Goal: Information Seeking & Learning: Check status

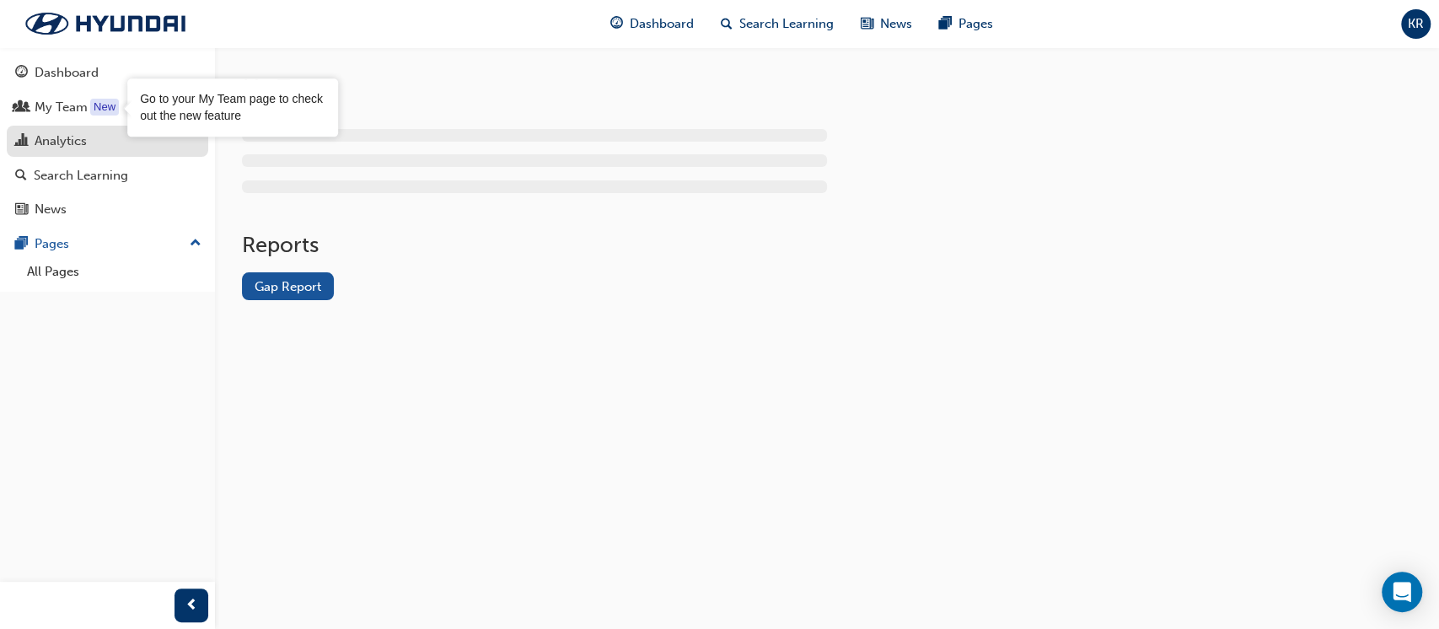
click at [79, 139] on div "Analytics" at bounding box center [61, 140] width 52 height 19
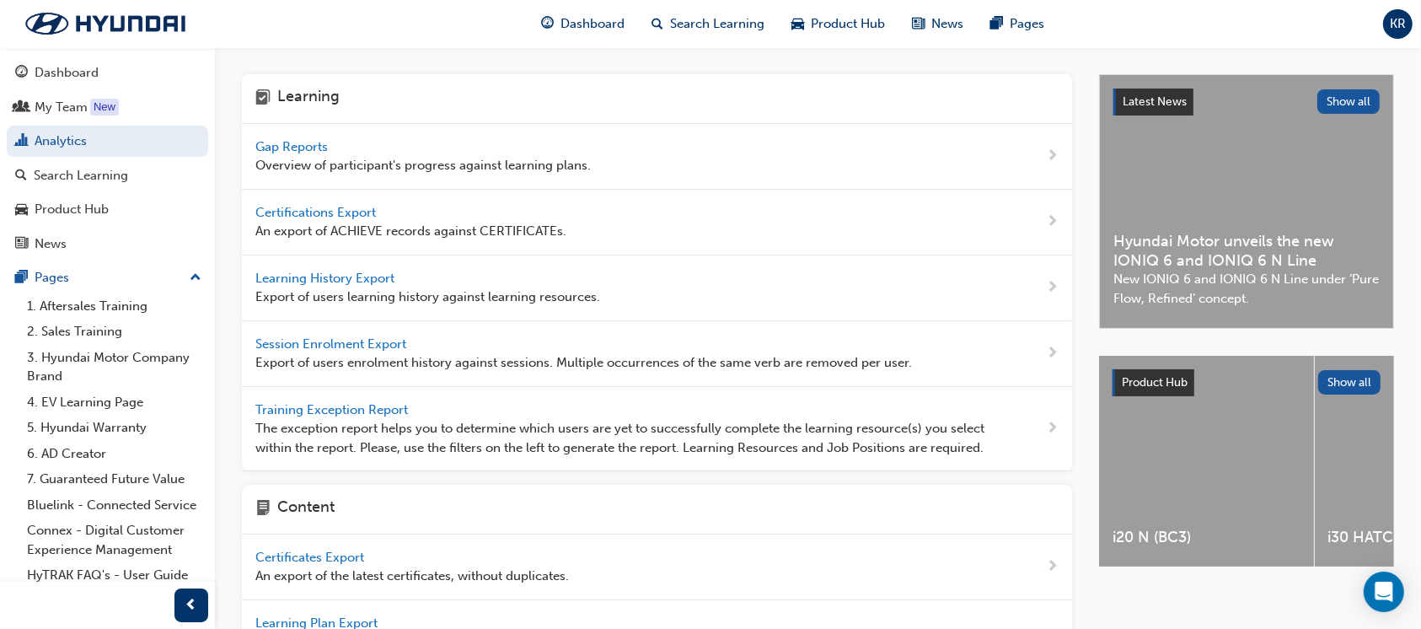
click at [285, 148] on span "Gap Reports" at bounding box center [293, 146] width 76 height 15
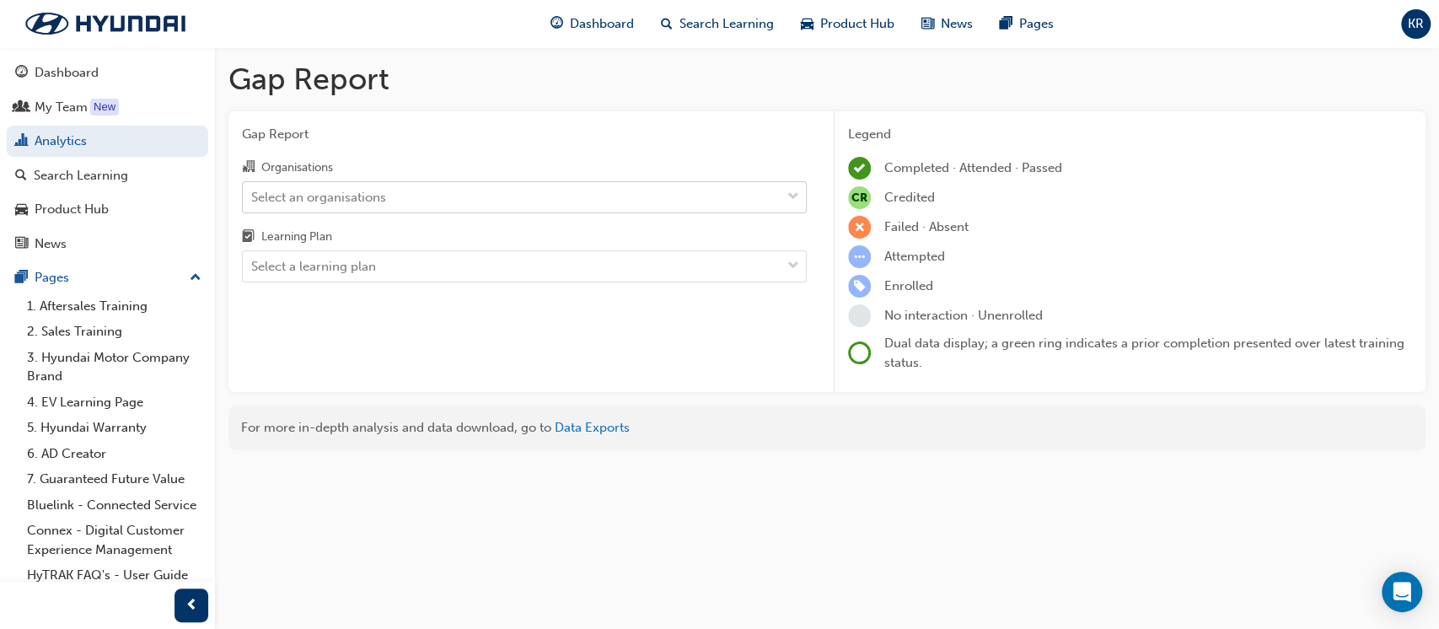
click at [337, 202] on div "Select an organisations" at bounding box center [318, 196] width 135 height 19
click at [253, 202] on input "Organisations Select an organisations" at bounding box center [252, 196] width 2 height 14
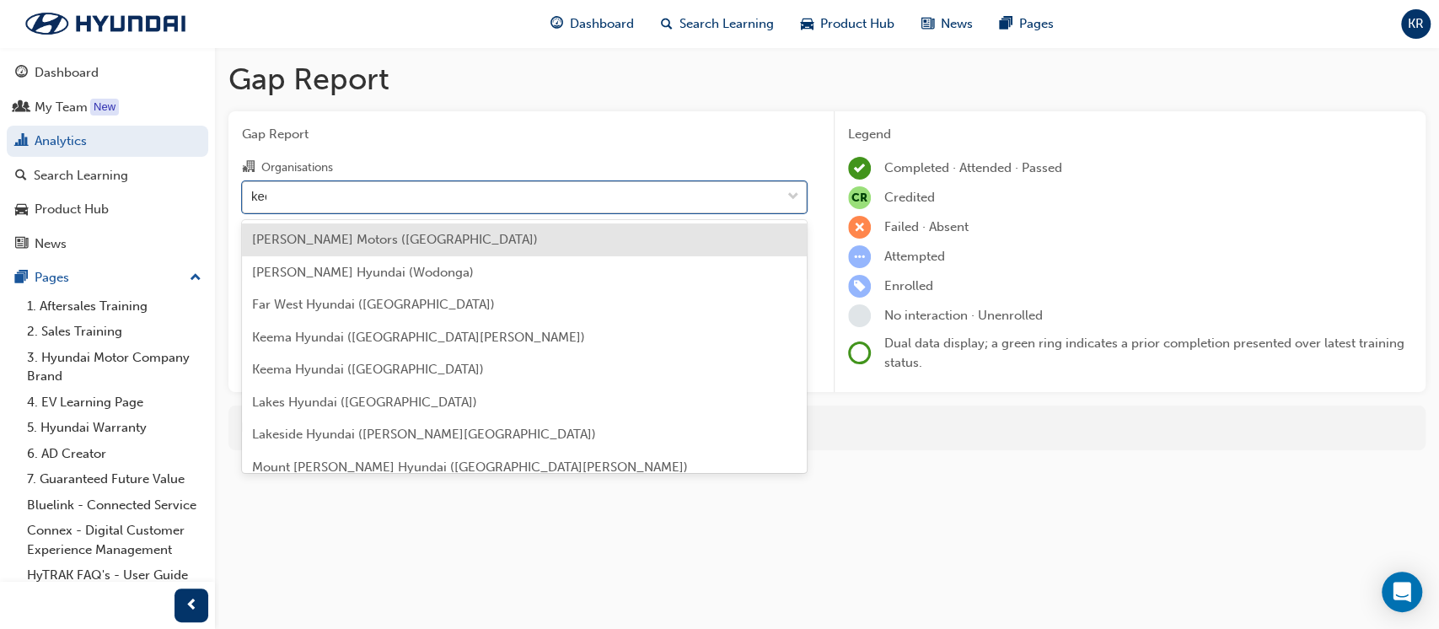
type input "keem"
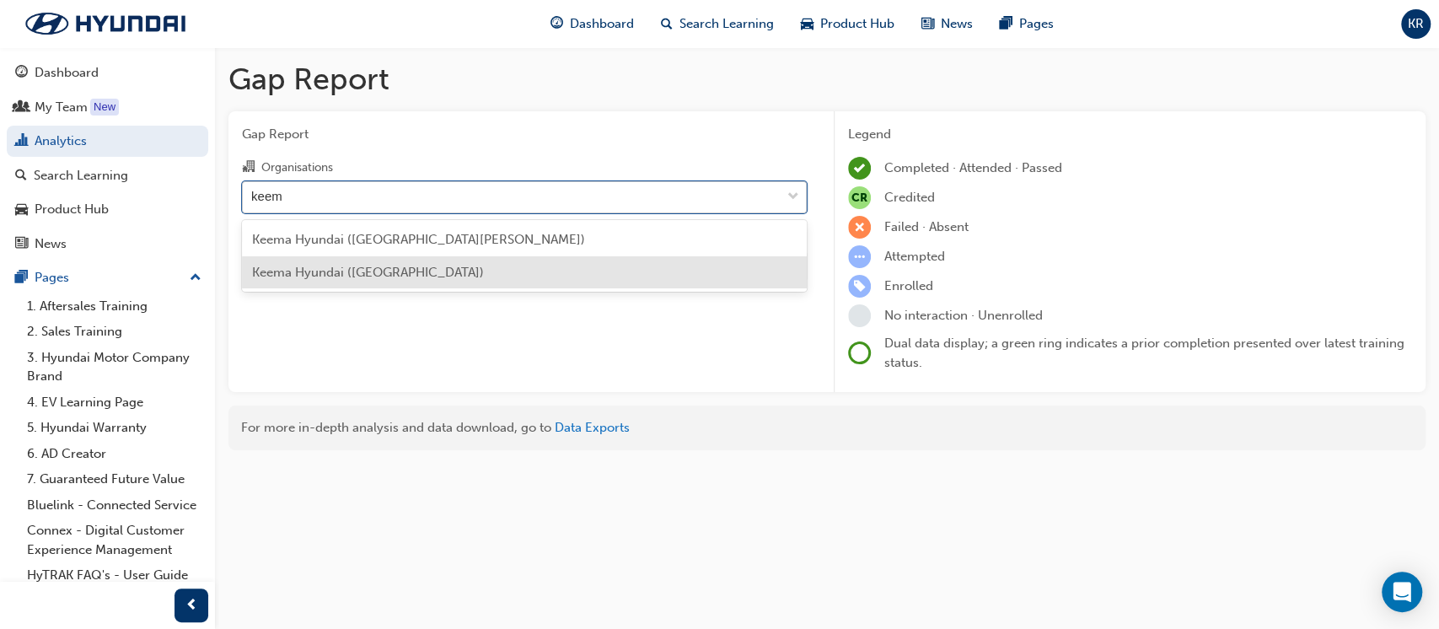
click at [342, 277] on span "Keema Hyundai ([GEOGRAPHIC_DATA])" at bounding box center [368, 272] width 232 height 15
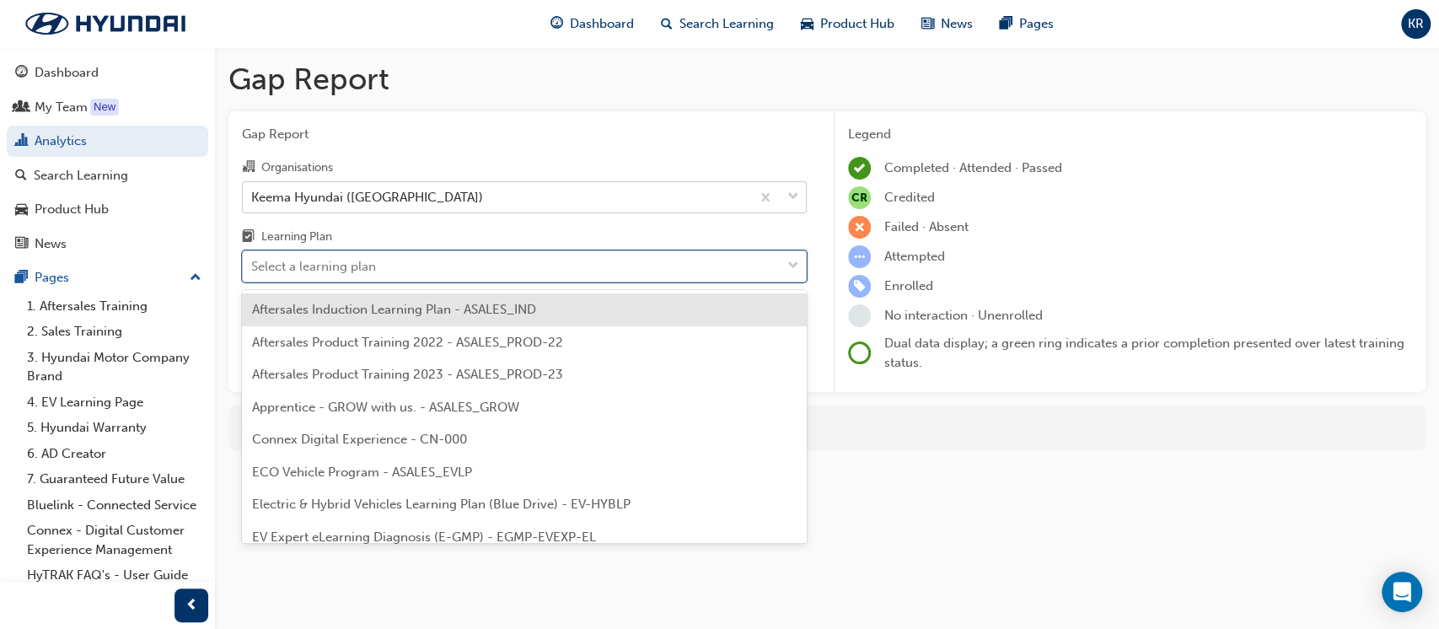
click at [340, 253] on div "Select a learning plan" at bounding box center [512, 267] width 538 height 30
click at [253, 259] on input "Learning Plan option Aftersales Induction Learning Plan - ASALES_IND focused, 1…" at bounding box center [252, 266] width 2 height 14
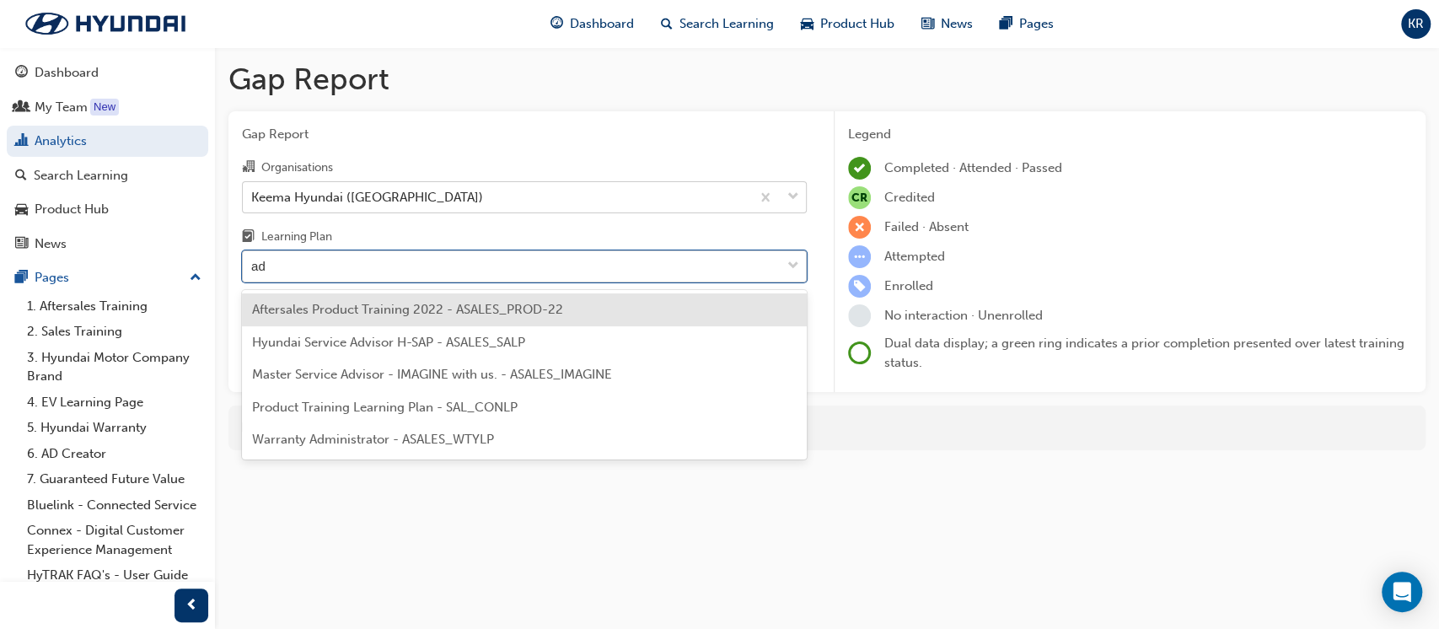
type input "adv"
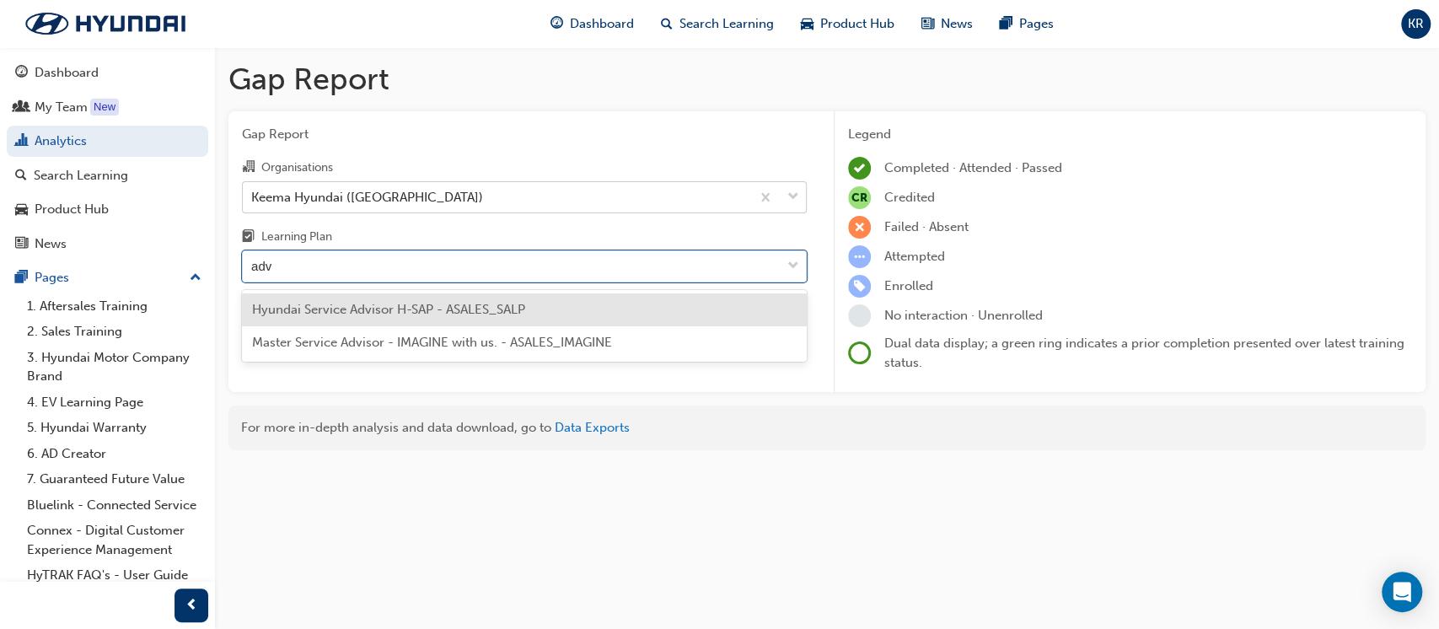
click at [351, 315] on span "Hyundai Service Advisor H-SAP - ASALES_SALP" at bounding box center [388, 309] width 273 height 15
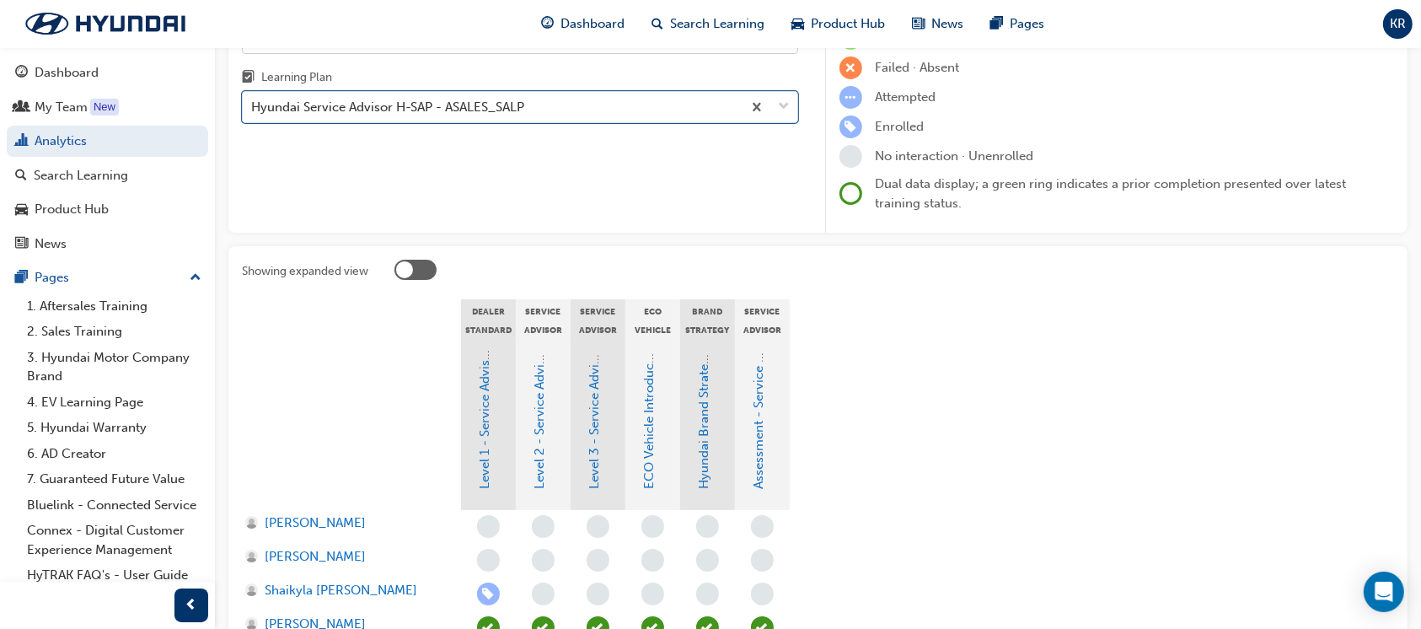
scroll to position [335, 0]
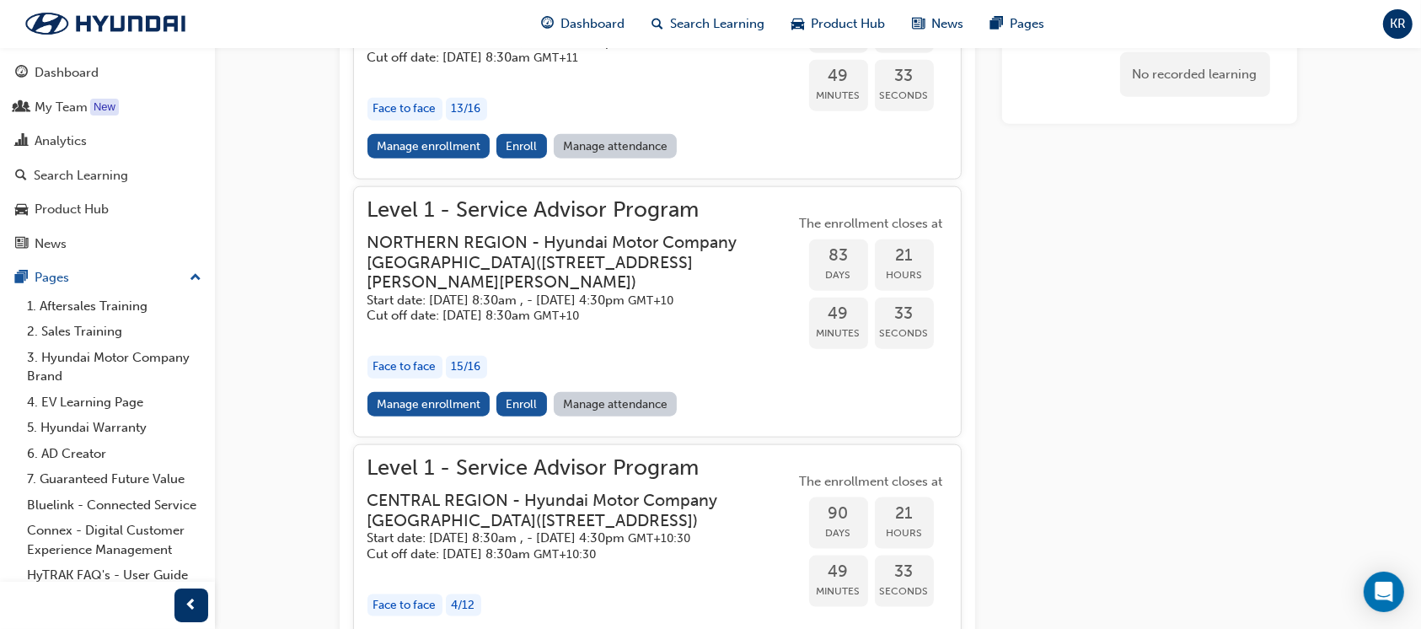
scroll to position [1906, 0]
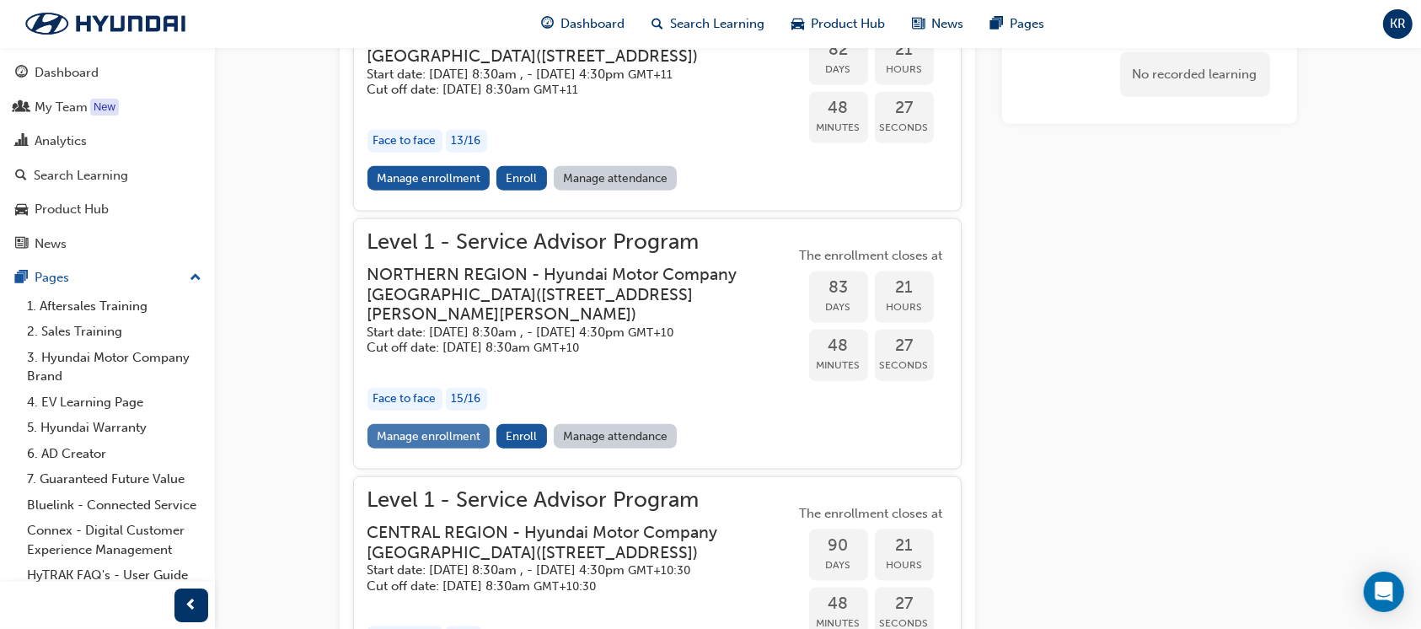
click at [432, 448] on link "Manage enrollment" at bounding box center [429, 436] width 123 height 24
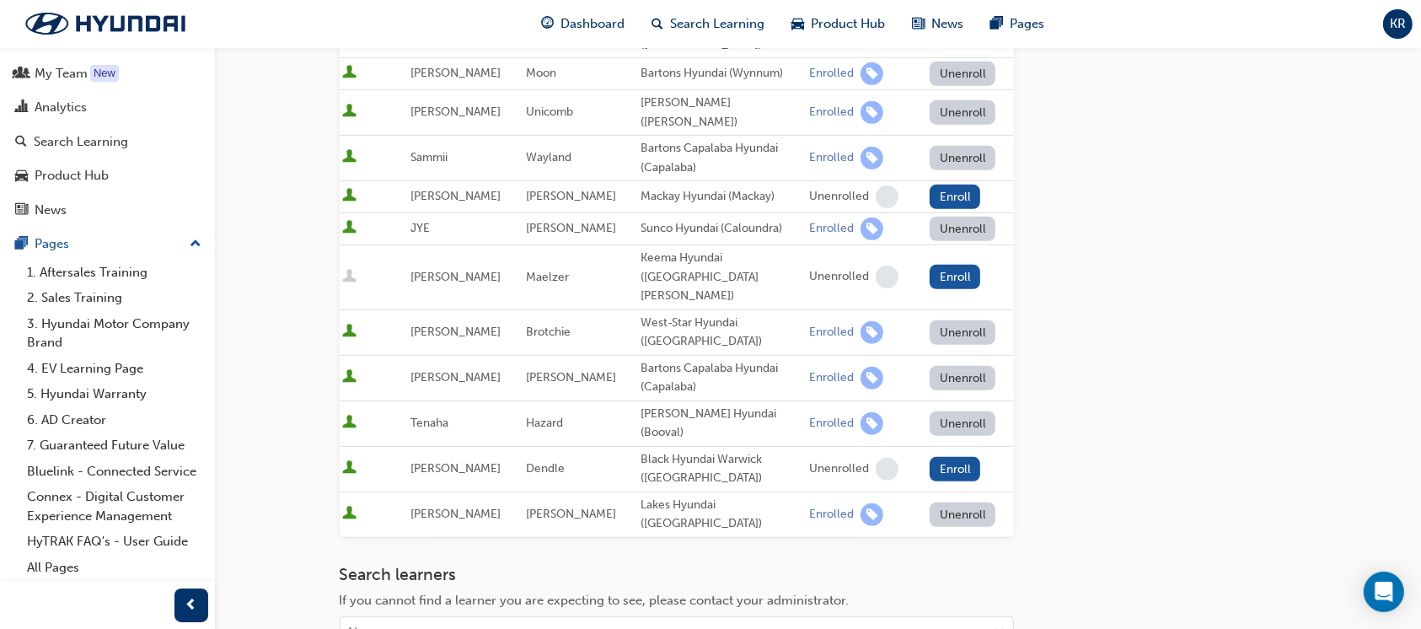
scroll to position [94, 0]
click at [453, 618] on div "Name" at bounding box center [664, 633] width 647 height 30
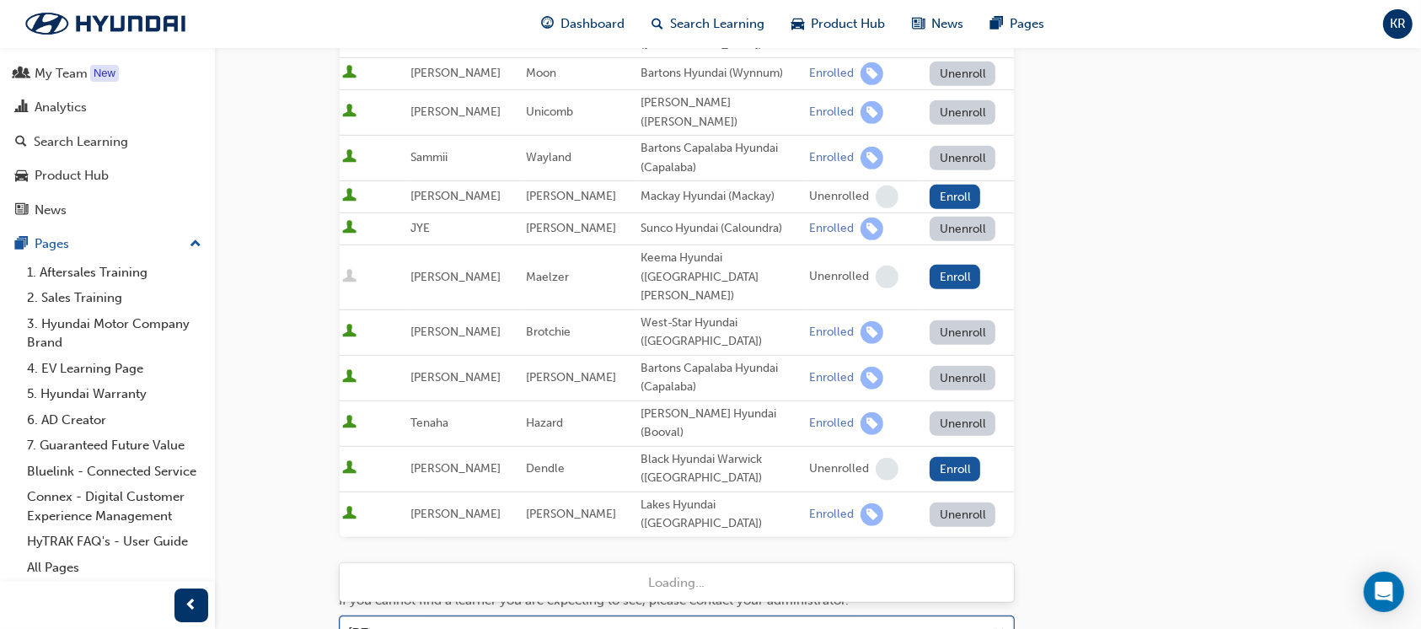
type input "kelly"
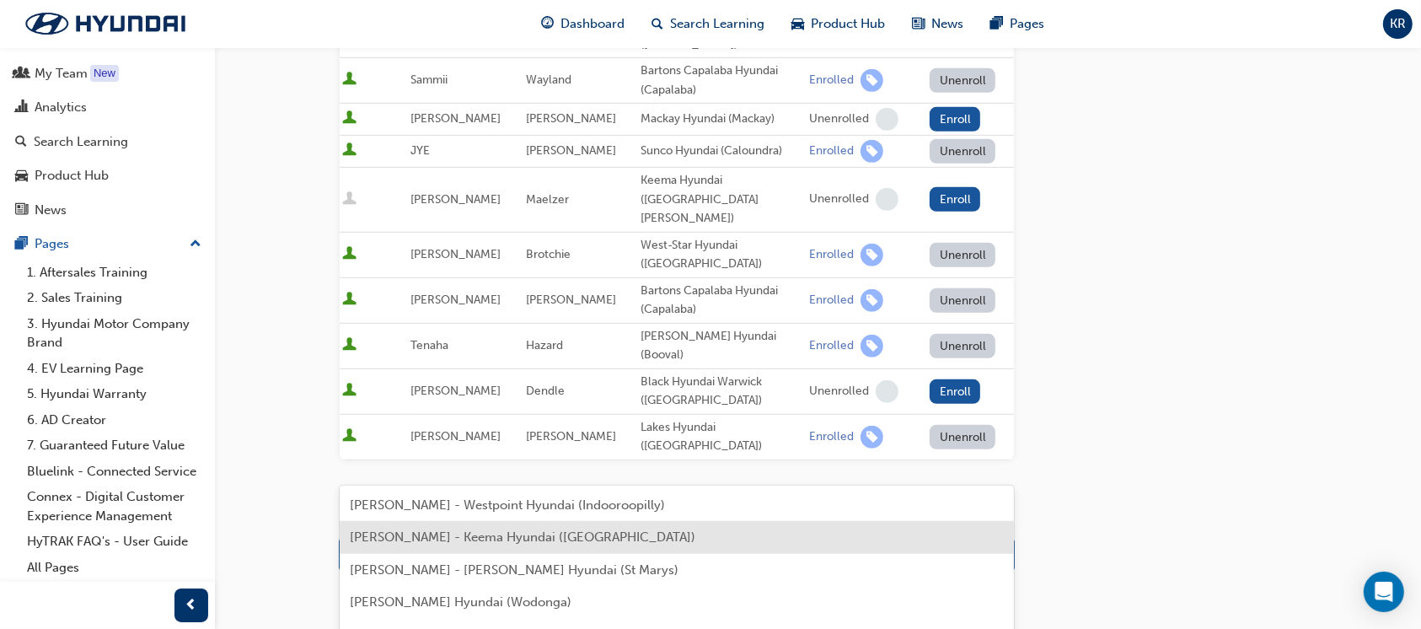
scroll to position [899, 0]
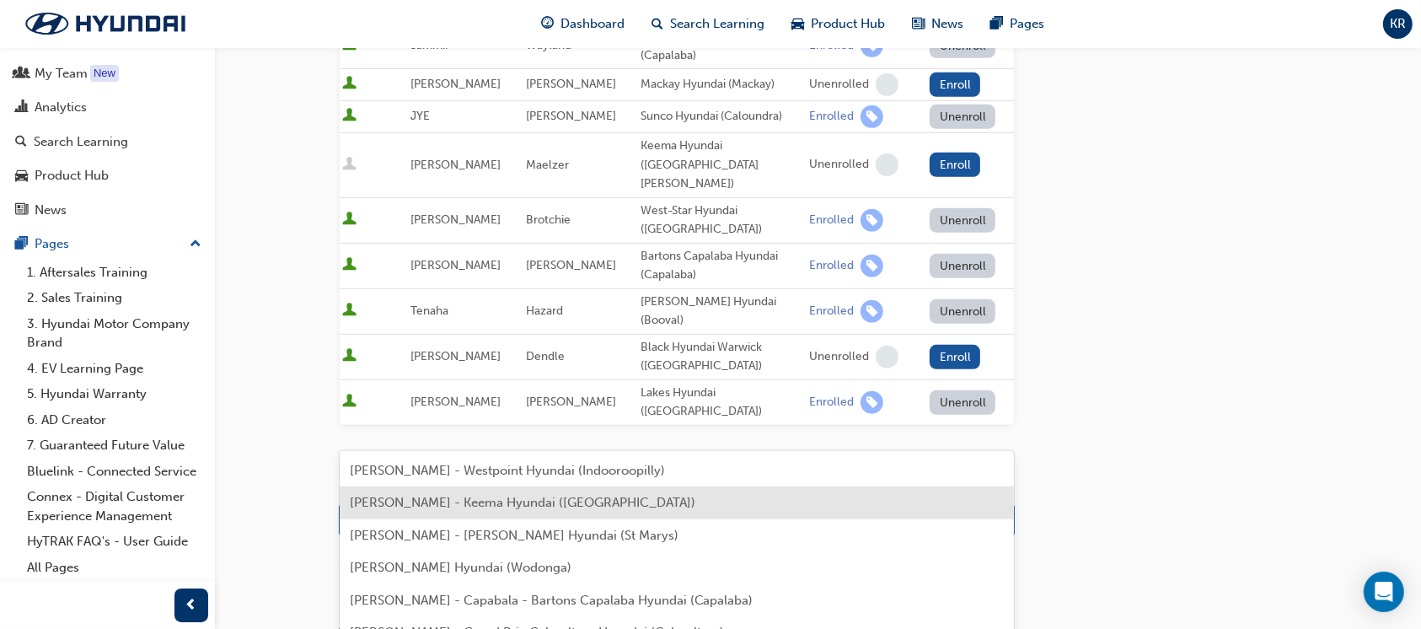
click at [526, 502] on span "Kelly Annalyse - Keema Hyundai (Springwood)" at bounding box center [523, 502] width 346 height 15
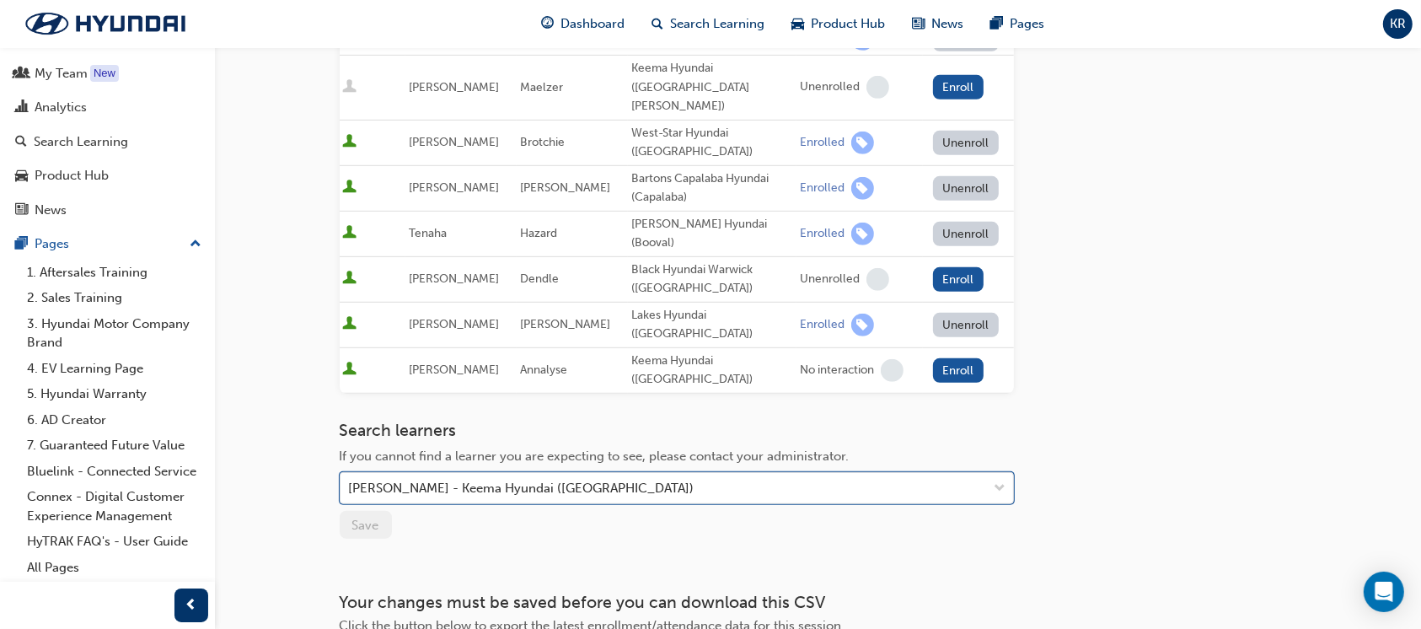
scroll to position [1006, 0]
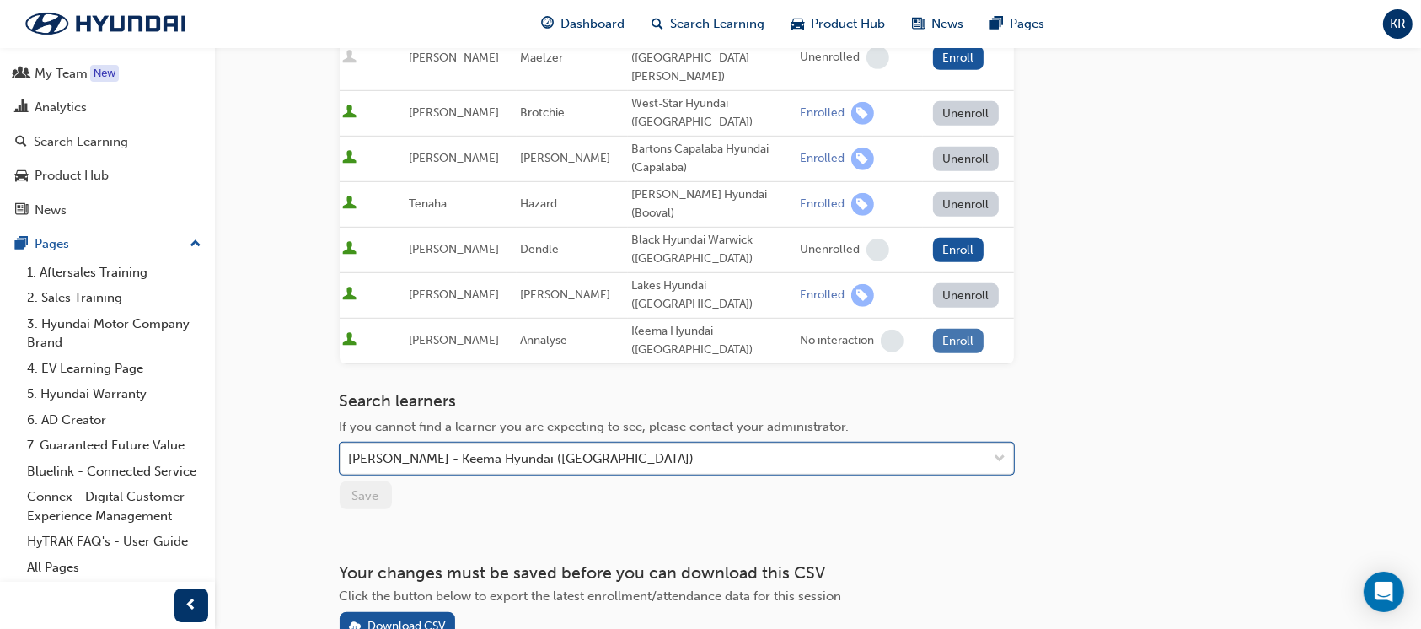
click at [958, 329] on button "Enroll" at bounding box center [958, 341] width 51 height 24
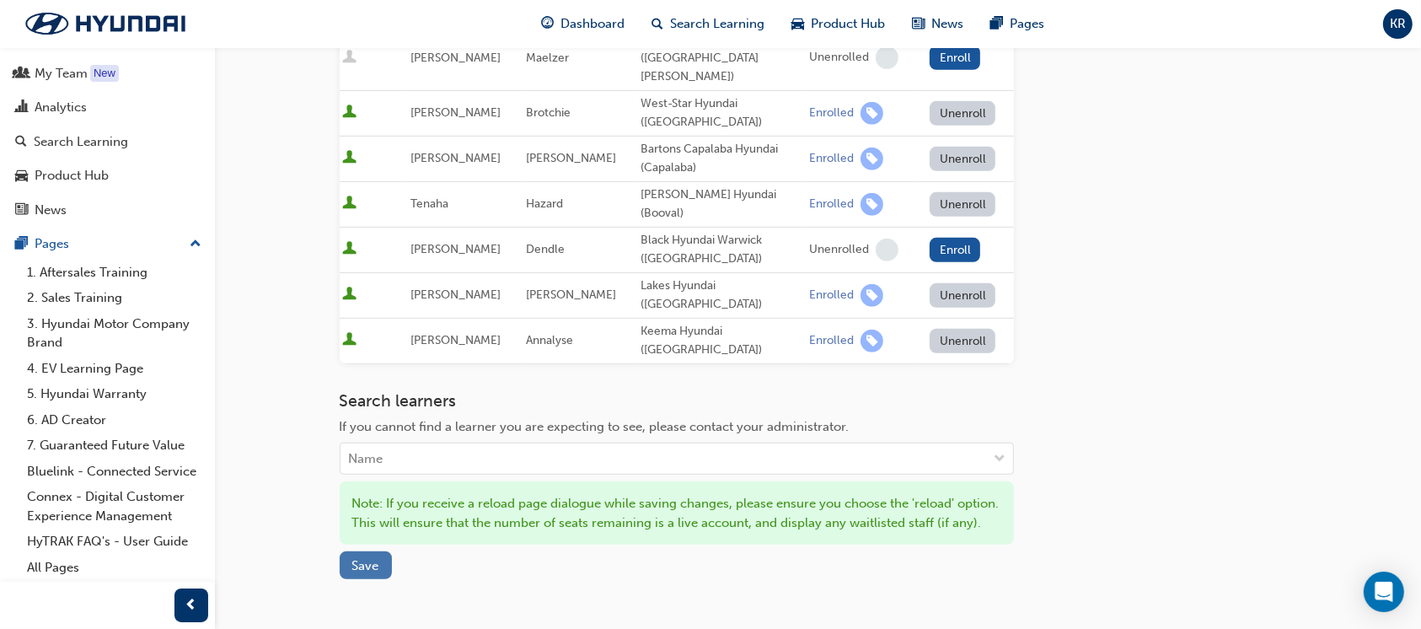
click at [376, 558] on span "Save" at bounding box center [365, 565] width 27 height 15
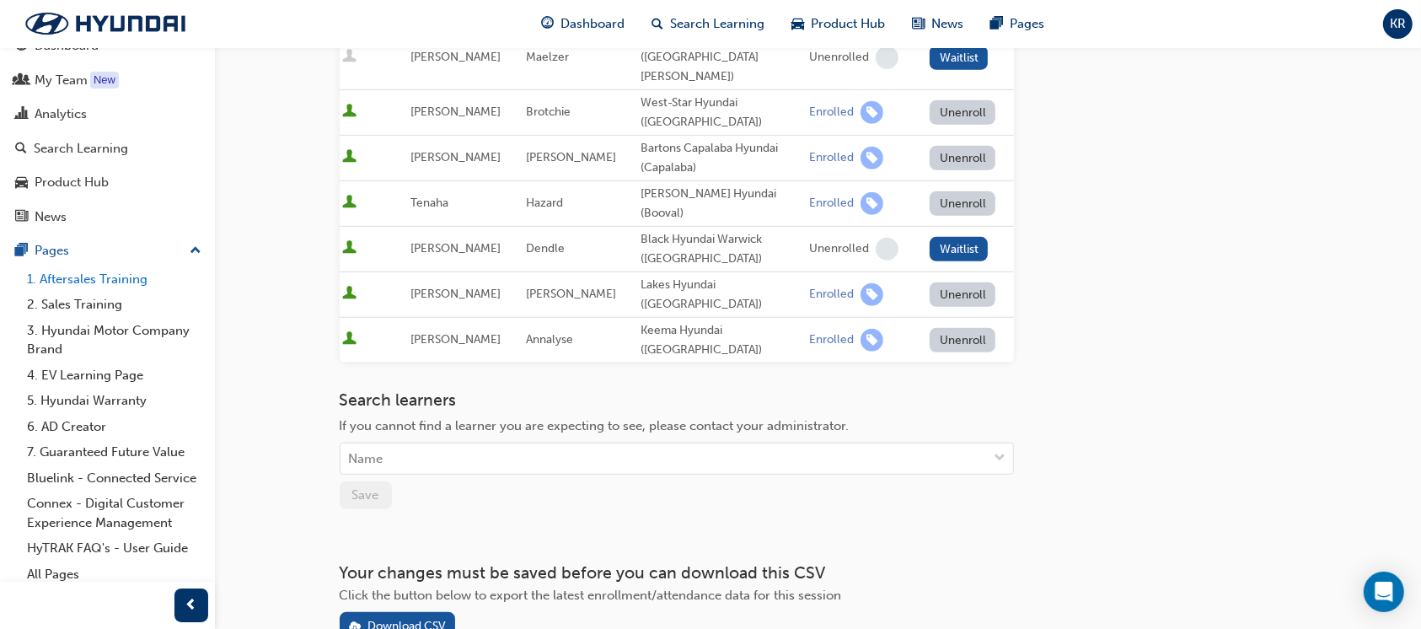
scroll to position [0, 0]
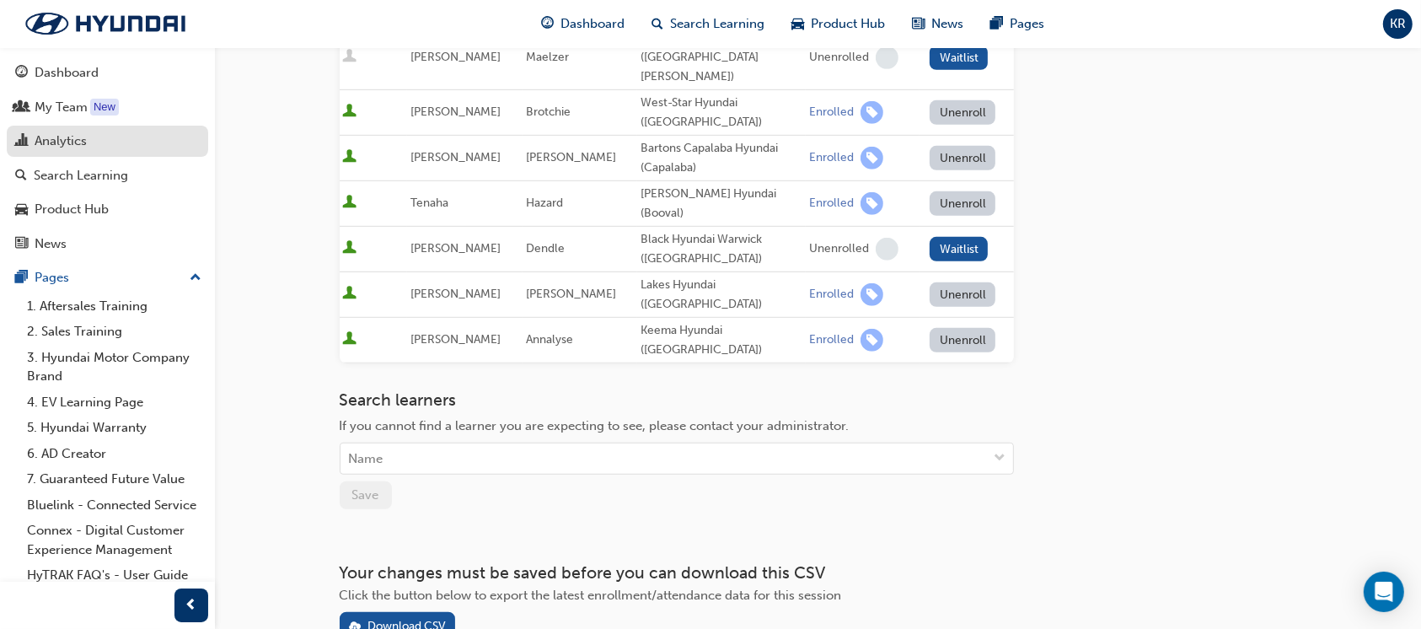
click at [89, 145] on div "Analytics" at bounding box center [107, 141] width 185 height 21
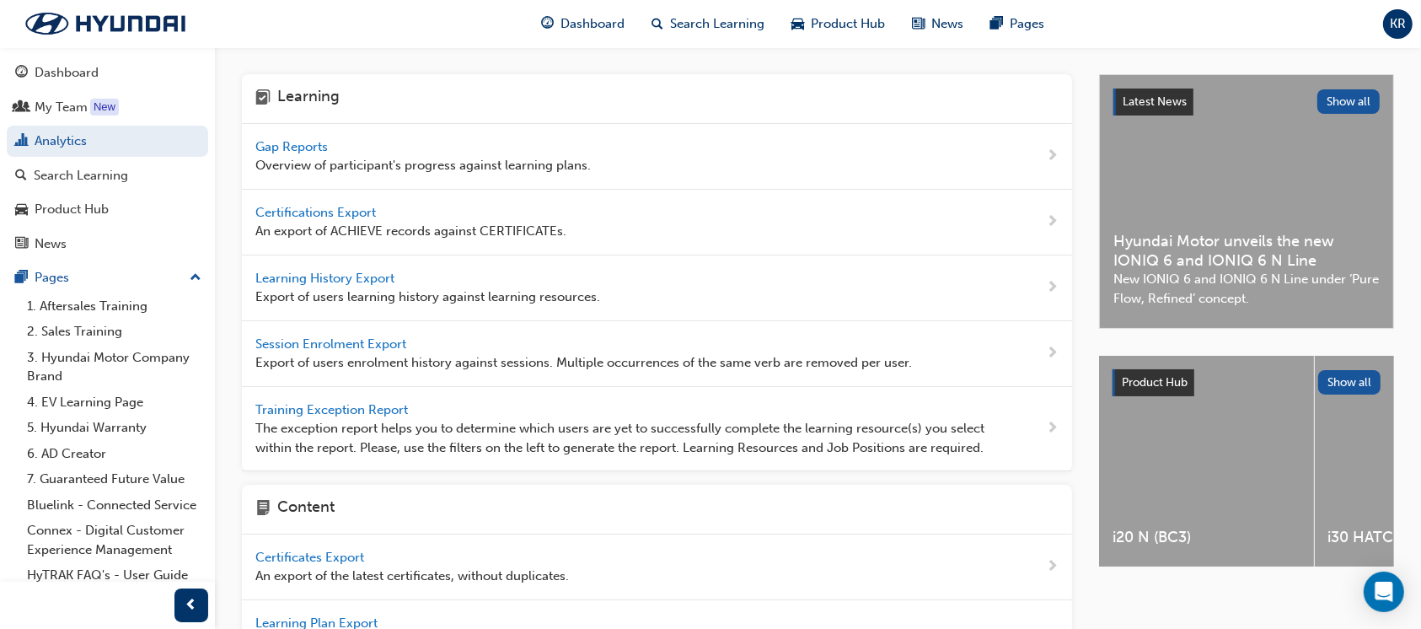
click at [291, 148] on span "Gap Reports" at bounding box center [293, 146] width 76 height 15
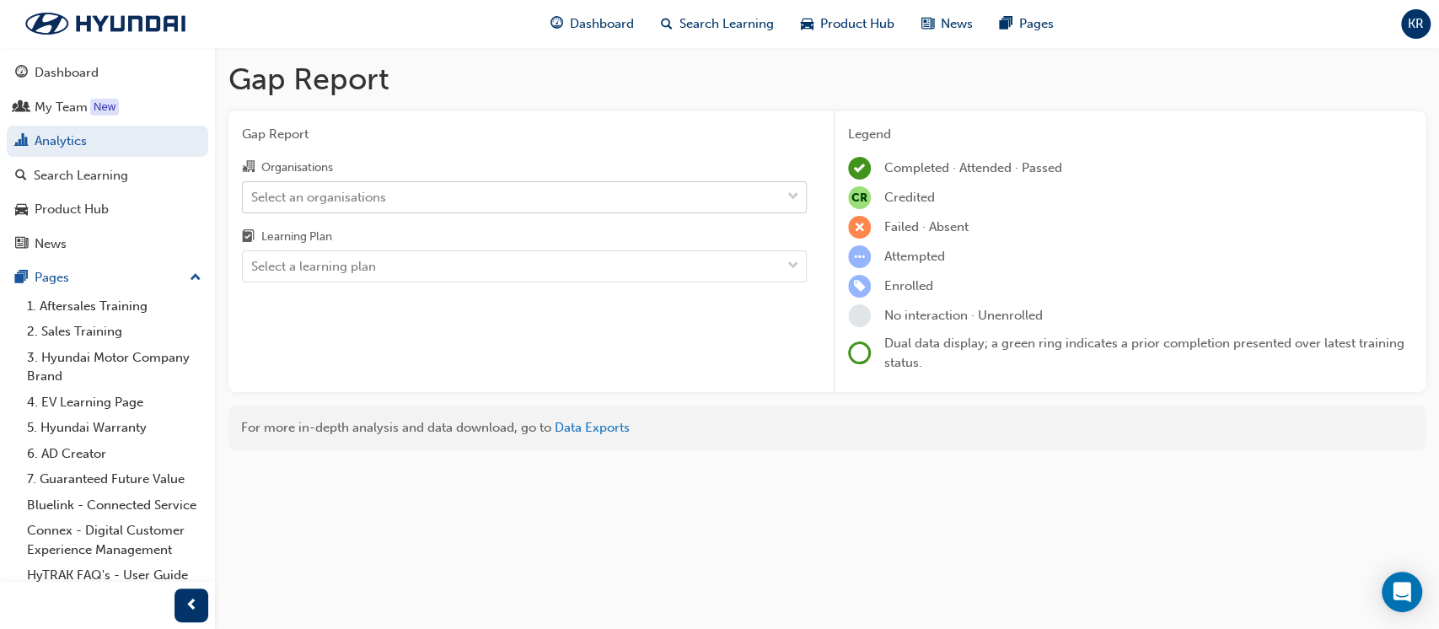
click at [319, 200] on div "Select an organisations" at bounding box center [318, 196] width 135 height 19
click at [253, 200] on input "Organisations Select an organisations" at bounding box center [252, 196] width 2 height 14
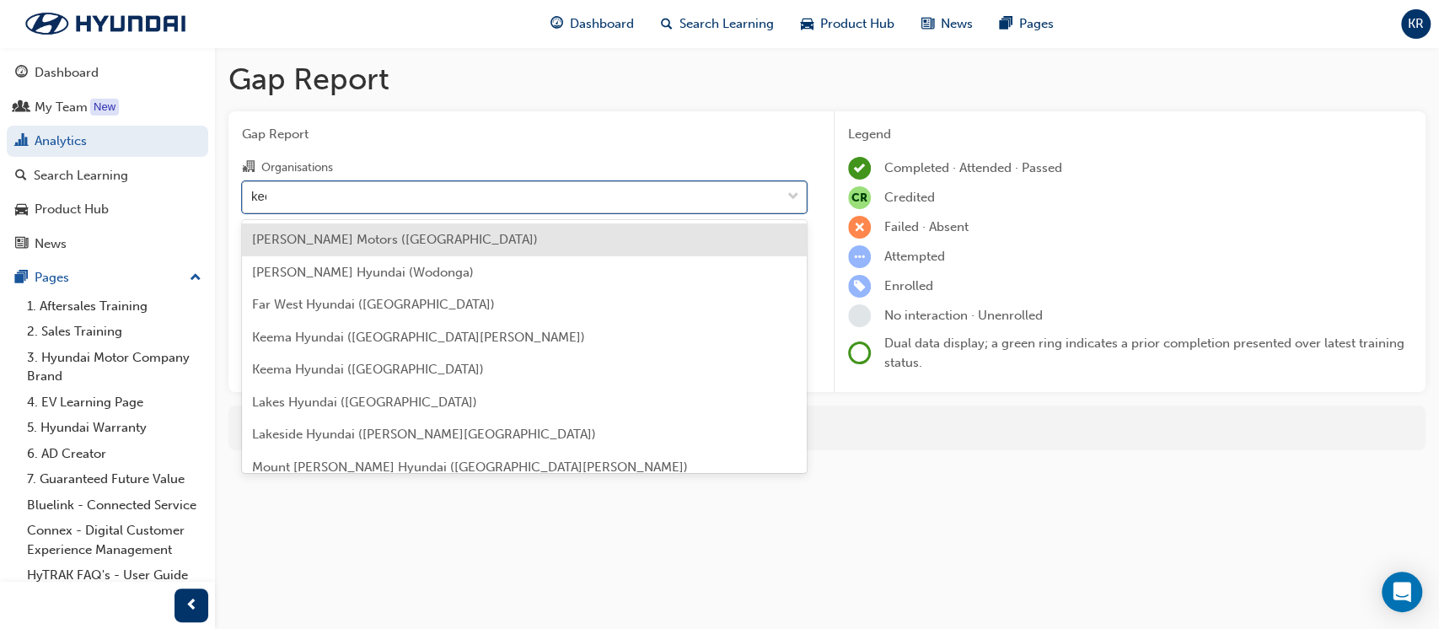
type input "keem"
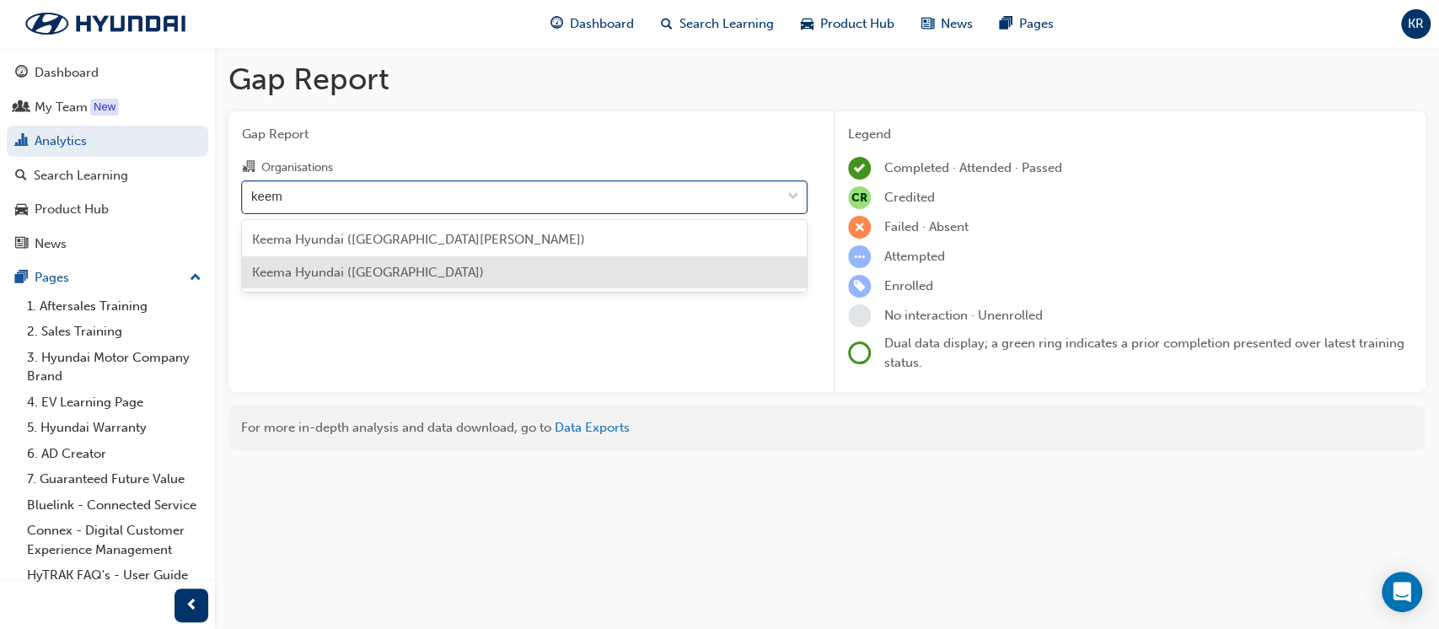
click at [314, 271] on span "Keema Hyundai ([GEOGRAPHIC_DATA])" at bounding box center [368, 272] width 232 height 15
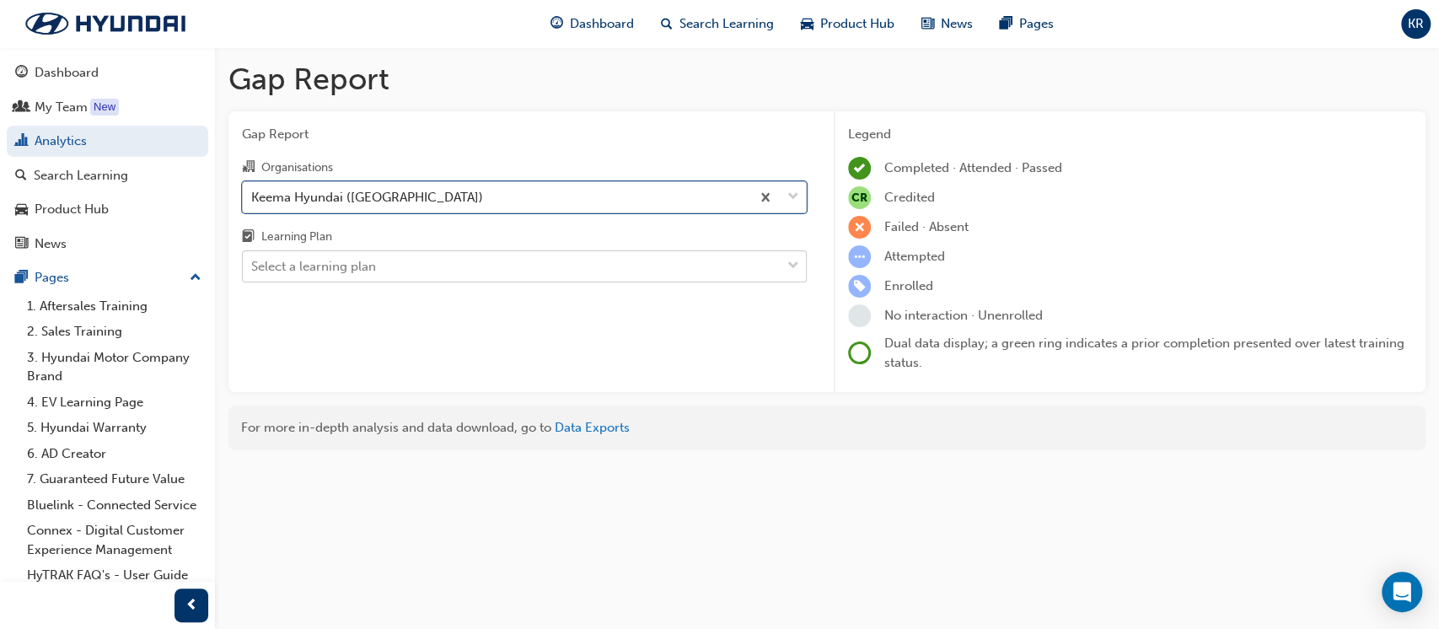
click at [319, 257] on div "Select a learning plan" at bounding box center [313, 266] width 125 height 19
click at [253, 259] on input "Learning Plan Select a learning plan" at bounding box center [252, 266] width 2 height 14
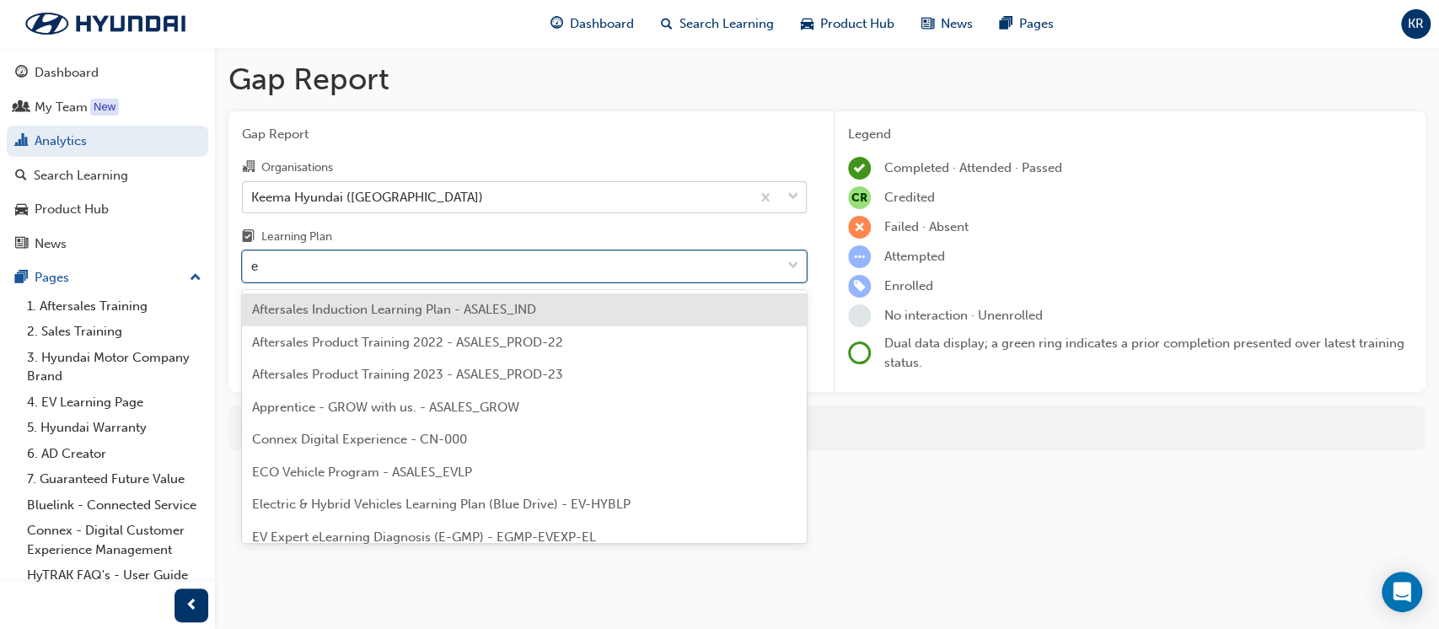
type input "ec"
click at [341, 309] on span "ECO Vehicle Program - ASALES_EVLP" at bounding box center [362, 309] width 220 height 15
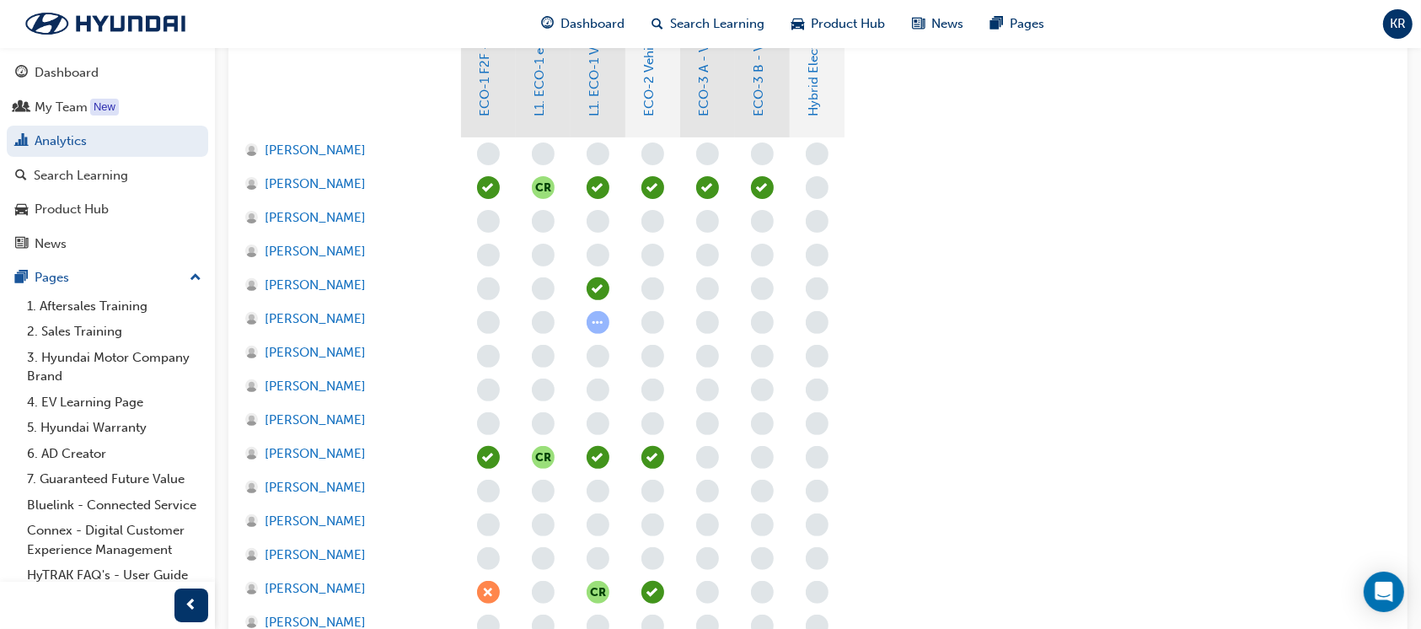
scroll to position [337, 0]
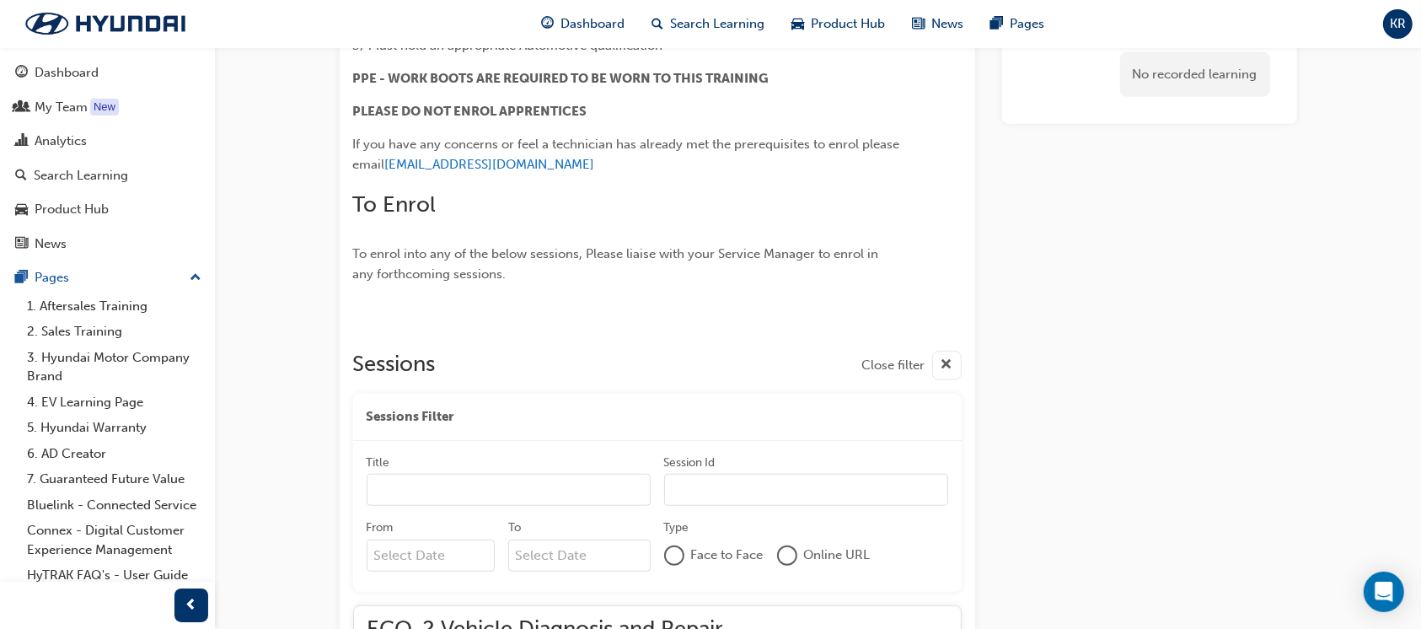
scroll to position [1122, 0]
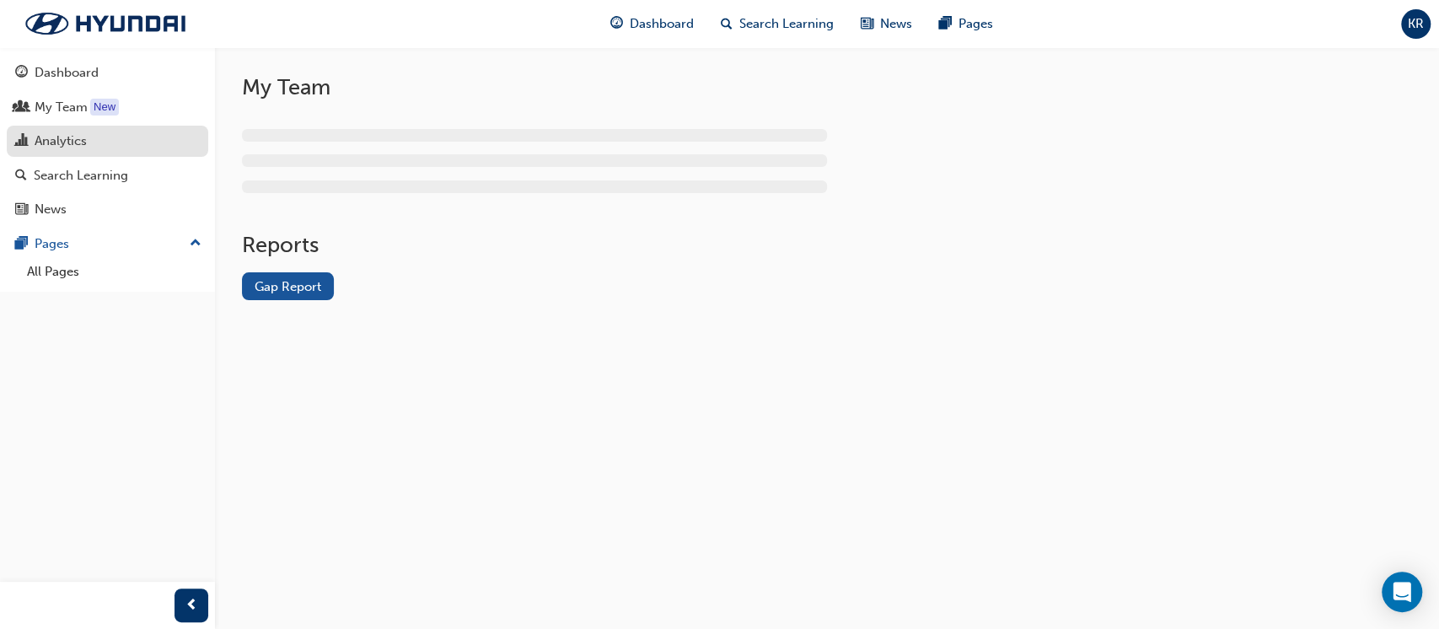
click at [50, 131] on div "Analytics" at bounding box center [107, 141] width 185 height 21
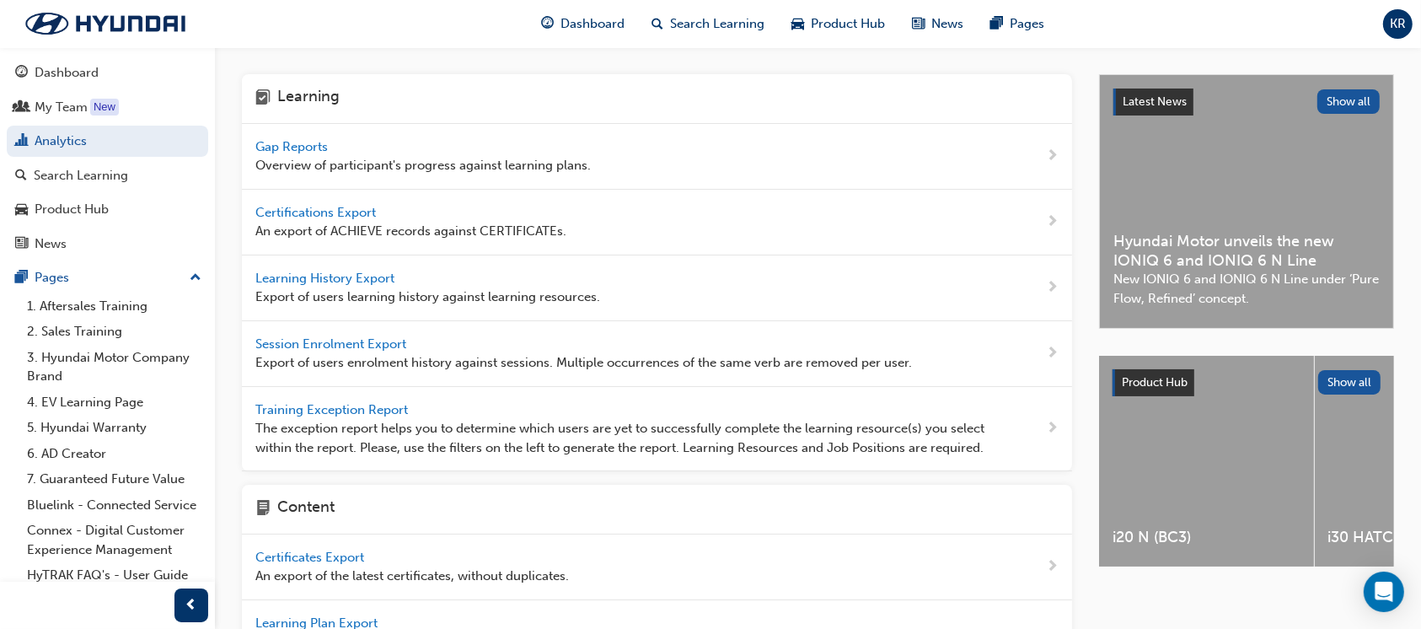
click at [309, 142] on span "Gap Reports" at bounding box center [293, 146] width 76 height 15
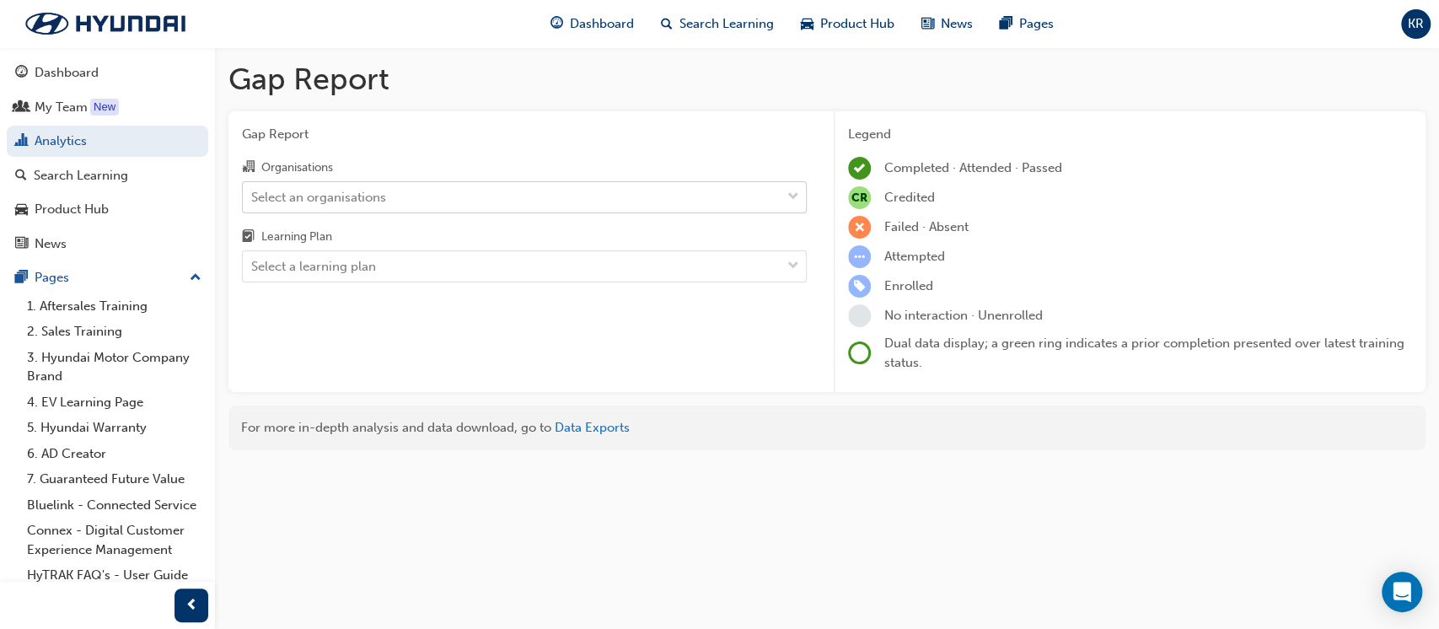
click at [321, 201] on div "Select an organisations" at bounding box center [318, 196] width 135 height 19
click at [253, 201] on input "Organisations Select an organisations" at bounding box center [252, 196] width 2 height 14
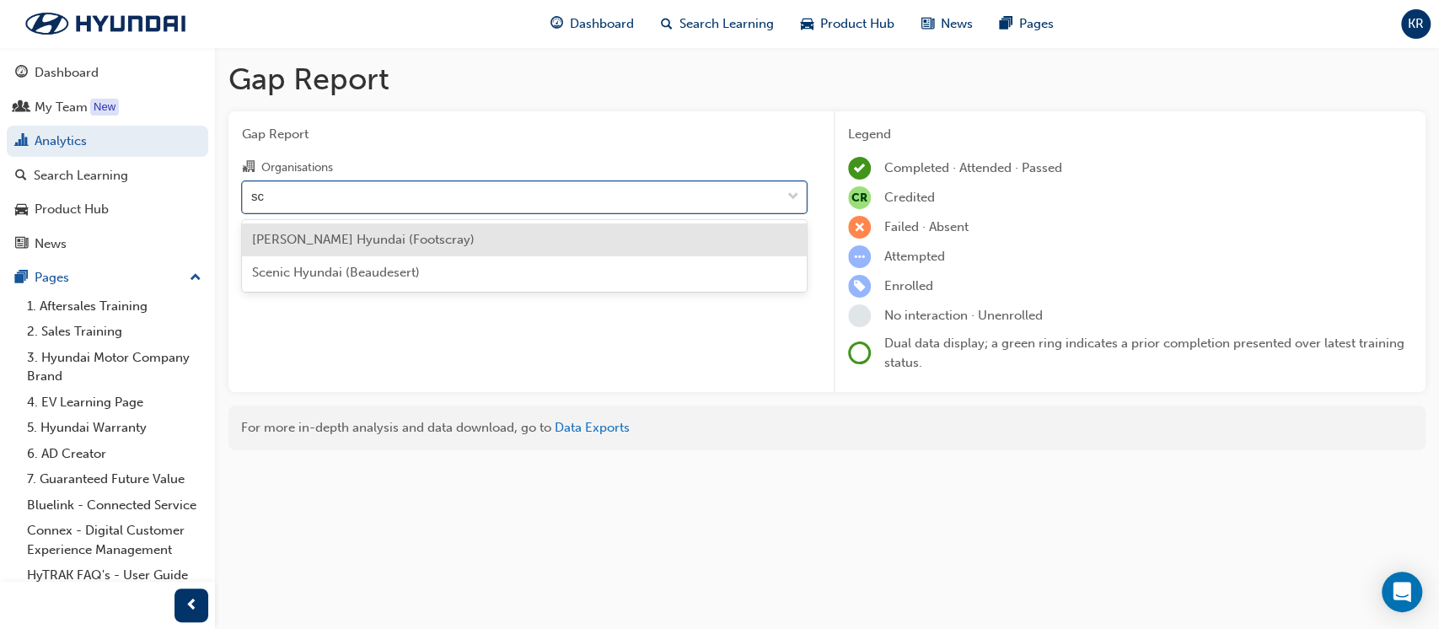
type input "sce"
click at [303, 233] on span "Scenic Hyundai (Beaudesert)" at bounding box center [336, 239] width 168 height 15
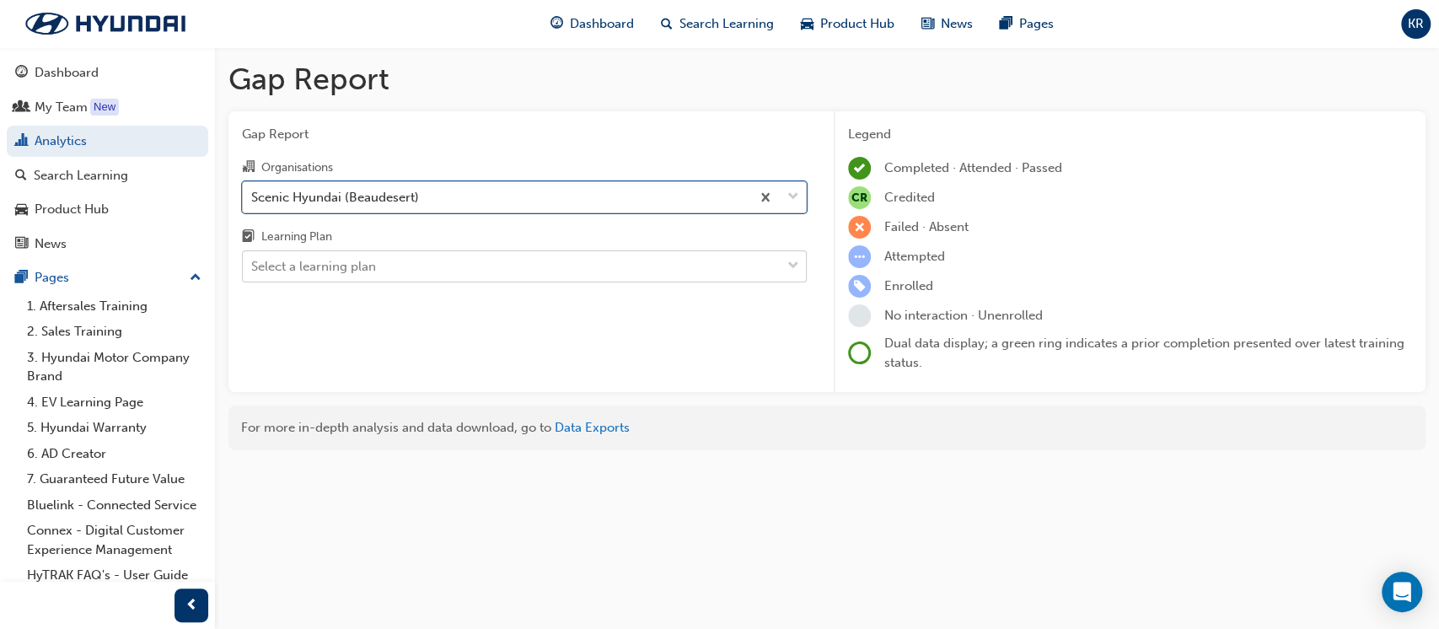
click at [313, 274] on div "Select a learning plan" at bounding box center [313, 266] width 125 height 19
click at [253, 273] on input "Learning Plan Select a learning plan" at bounding box center [252, 266] width 2 height 14
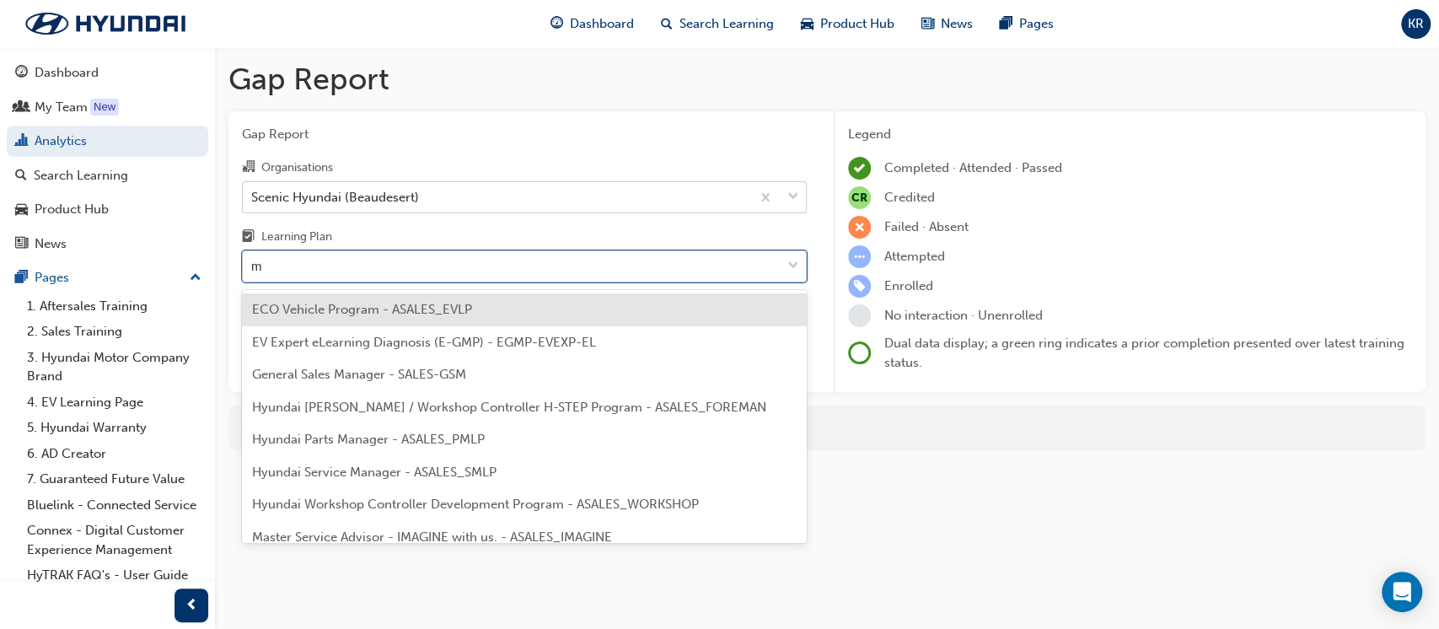
type input "ma"
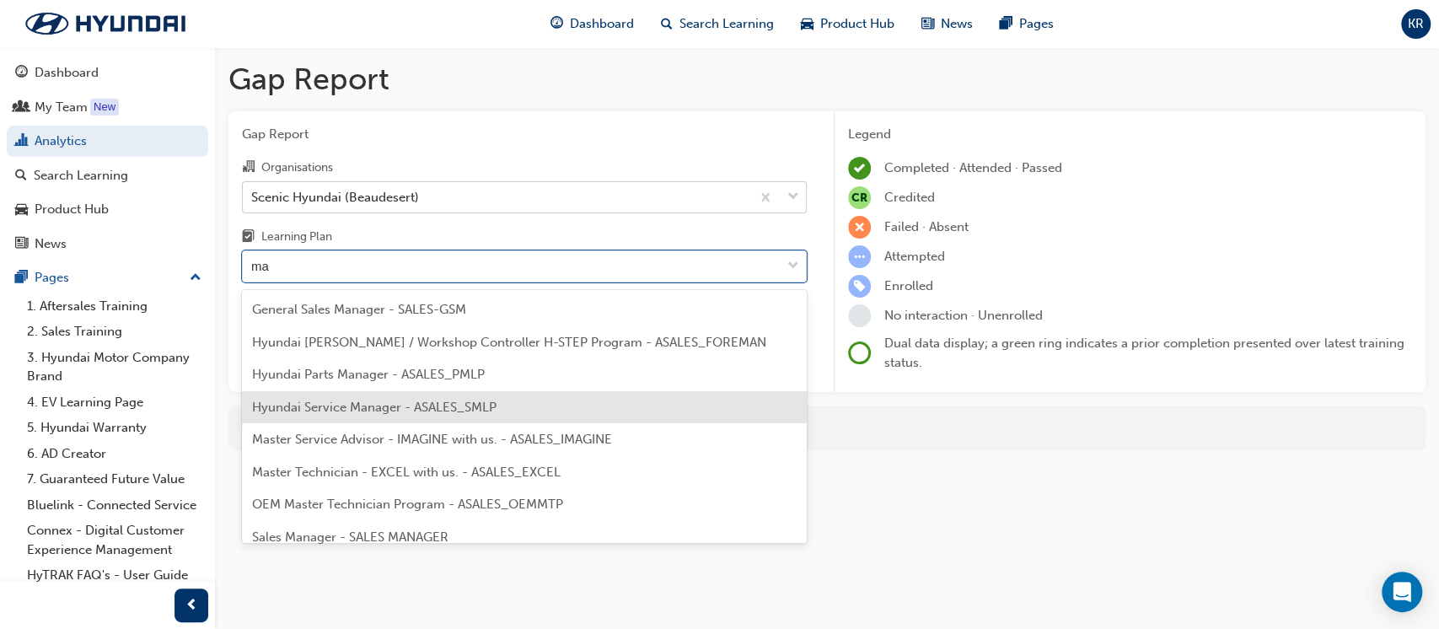
click at [340, 410] on span "Hyundai Service Manager - ASALES_SMLP" at bounding box center [374, 407] width 244 height 15
